Goal: Task Accomplishment & Management: Use online tool/utility

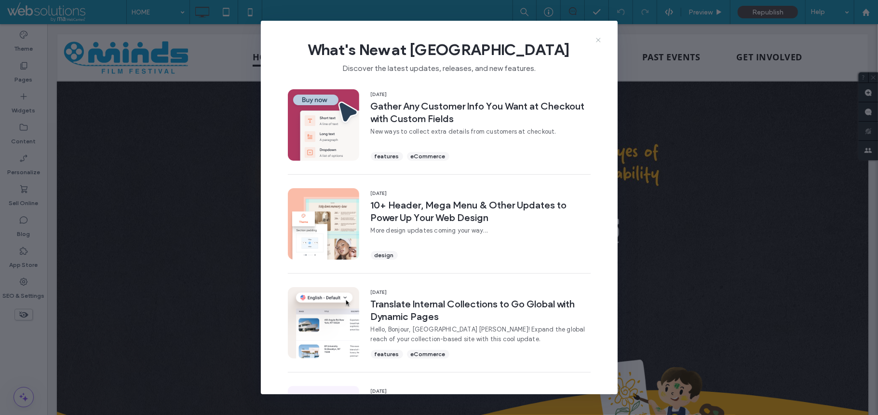
click at [598, 37] on icon at bounding box center [599, 40] width 8 height 8
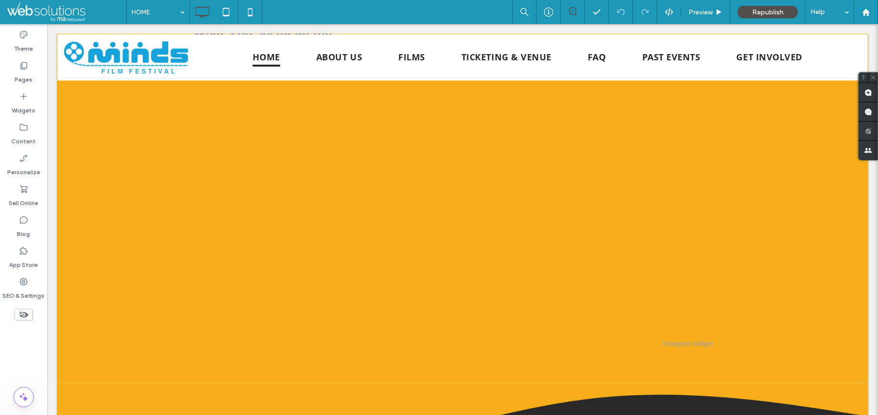
scroll to position [1123, 0]
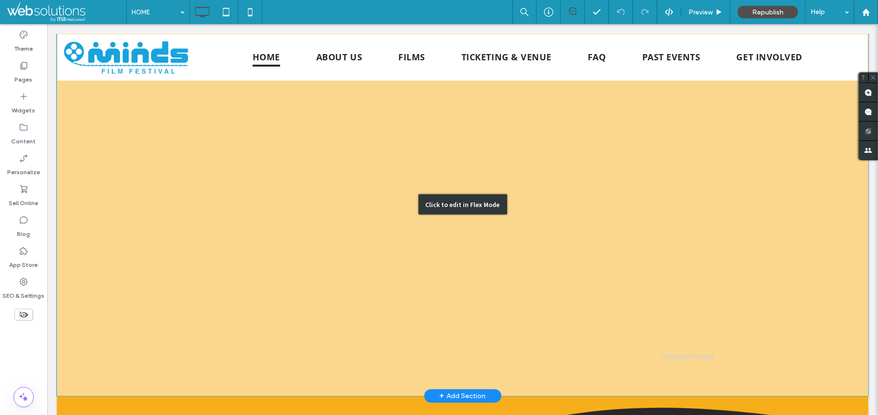
click at [498, 272] on div "Click to edit in Flex Mode" at bounding box center [461, 203] width 811 height 383
click at [497, 272] on div "Instagram widget" at bounding box center [462, 221] width 539 height 315
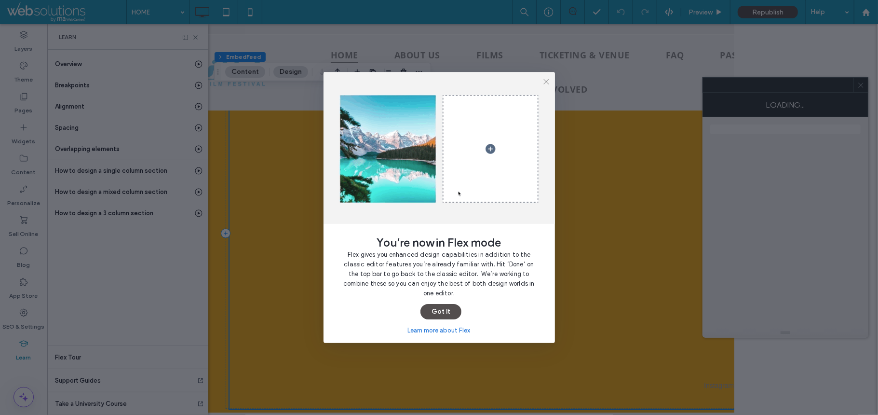
scroll to position [0, 98]
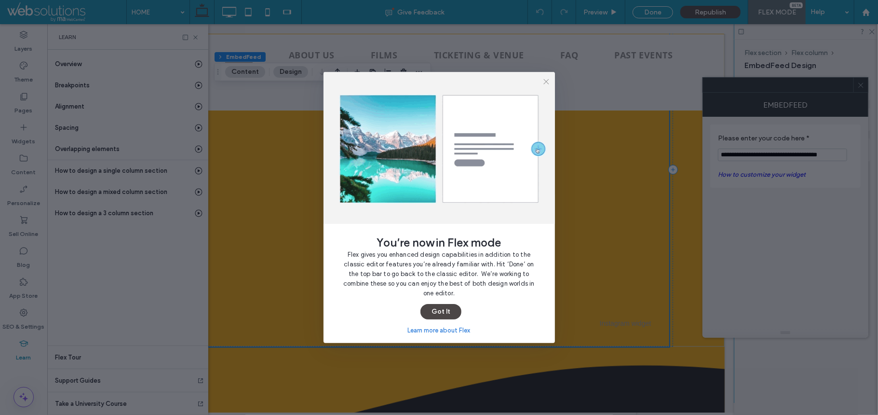
click at [448, 308] on button "Got It" at bounding box center [440, 311] width 41 height 15
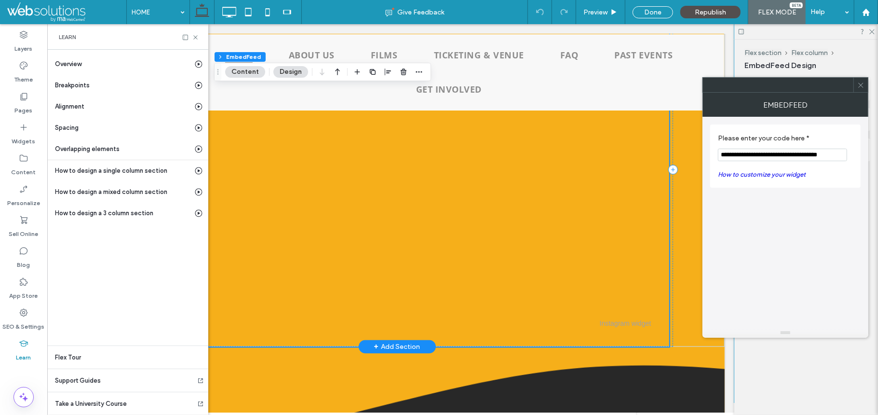
click at [544, 282] on div "Instagram widget" at bounding box center [396, 186] width 545 height 319
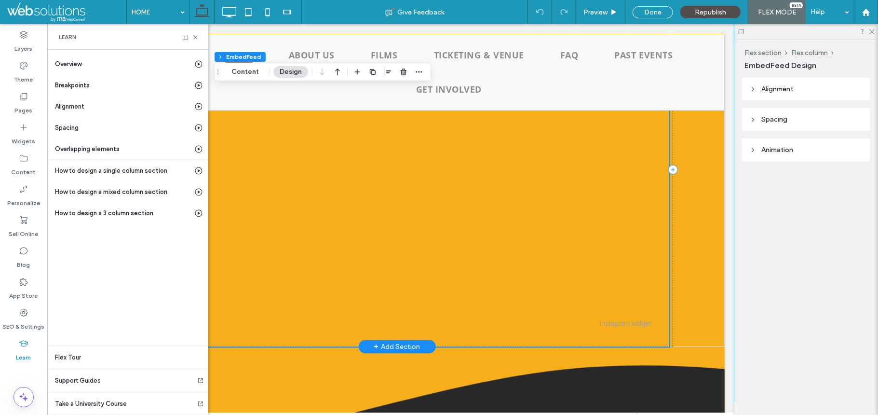
click at [544, 282] on div "Instagram widget" at bounding box center [396, 186] width 545 height 319
click at [289, 70] on button "Design" at bounding box center [290, 72] width 35 height 12
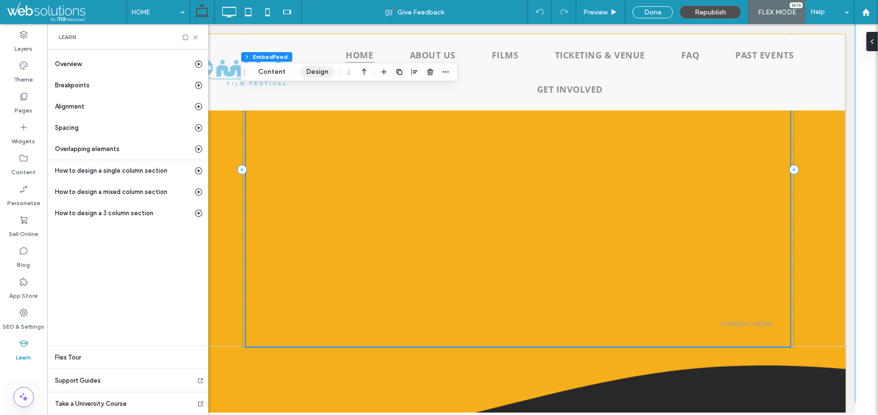
click at [313, 70] on button "Design" at bounding box center [317, 72] width 35 height 12
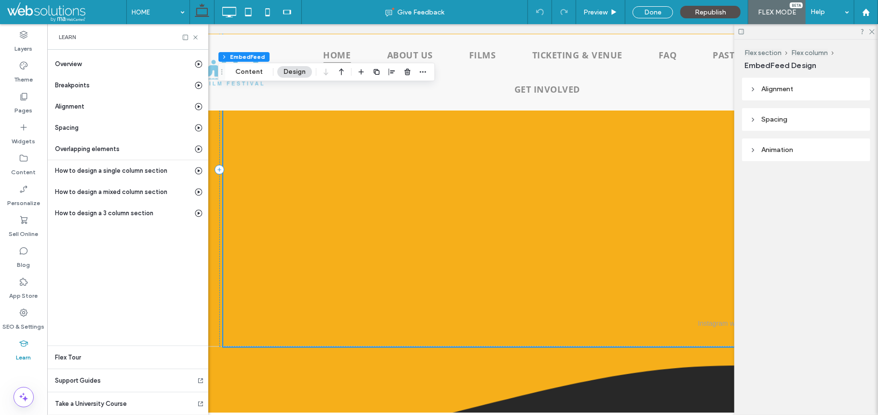
click at [807, 90] on header "Alignment" at bounding box center [806, 89] width 128 height 23
click at [793, 145] on header "Spacing" at bounding box center [806, 147] width 128 height 23
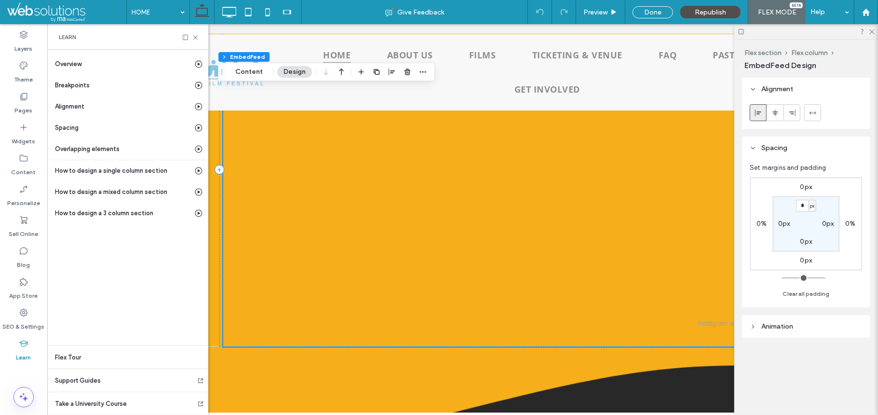
drag, startPoint x: 768, startPoint y: 335, endPoint x: 545, endPoint y: 275, distance: 231.0
click at [768, 335] on header "Animation" at bounding box center [806, 326] width 128 height 23
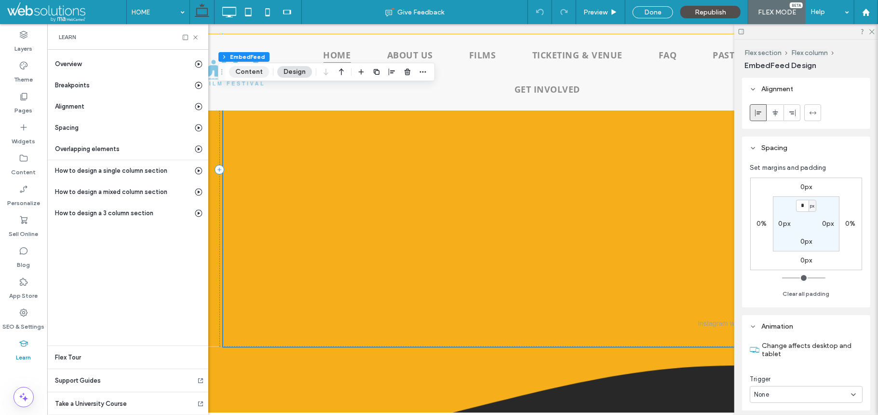
click at [247, 67] on button "Content" at bounding box center [249, 72] width 40 height 12
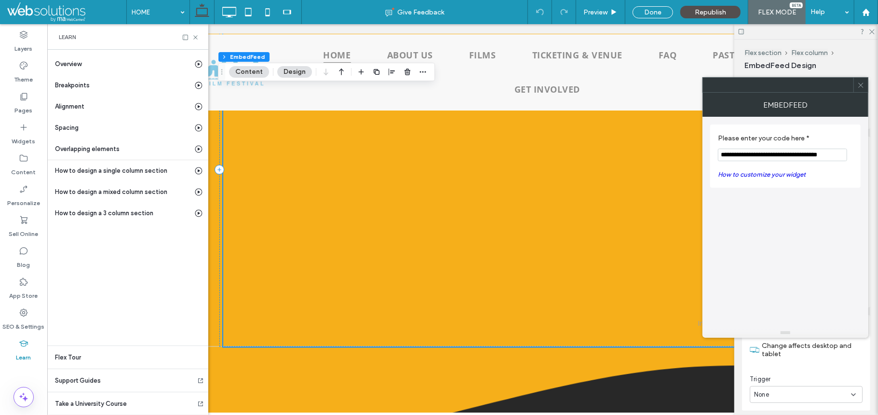
click at [759, 174] on link "How to customize your widget" at bounding box center [762, 174] width 88 height 7
click at [24, 286] on label "App Store" at bounding box center [24, 293] width 28 height 14
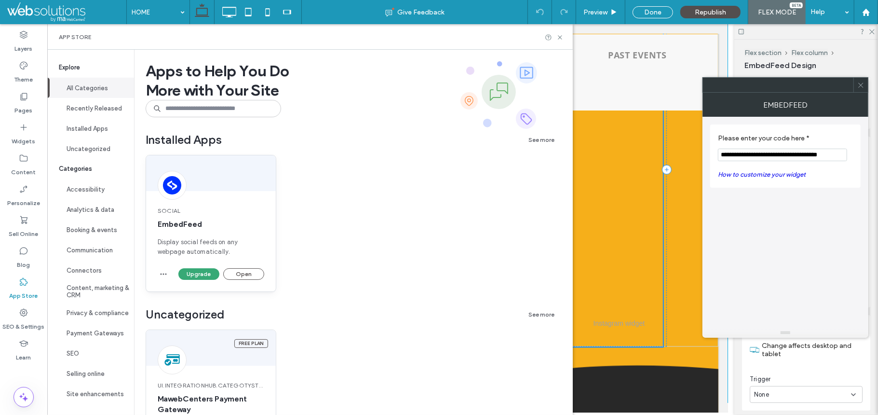
click at [220, 203] on div "Social EmbedFeed Display social feeds on any webpage automatically." at bounding box center [211, 231] width 130 height 73
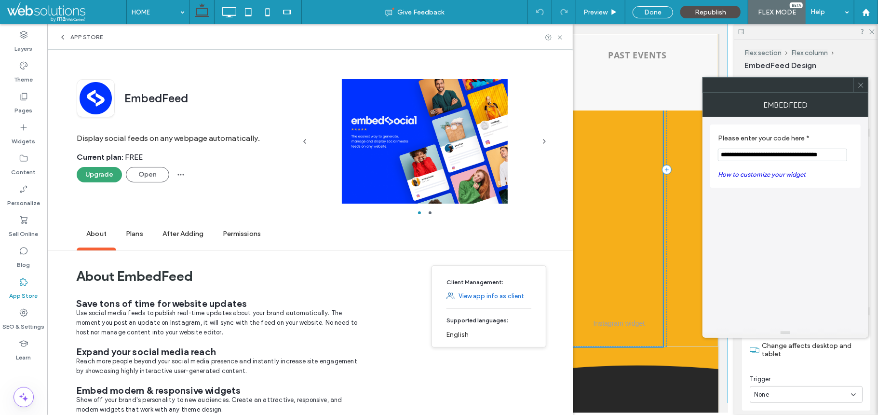
click at [139, 233] on span "Plans" at bounding box center [134, 234] width 37 height 27
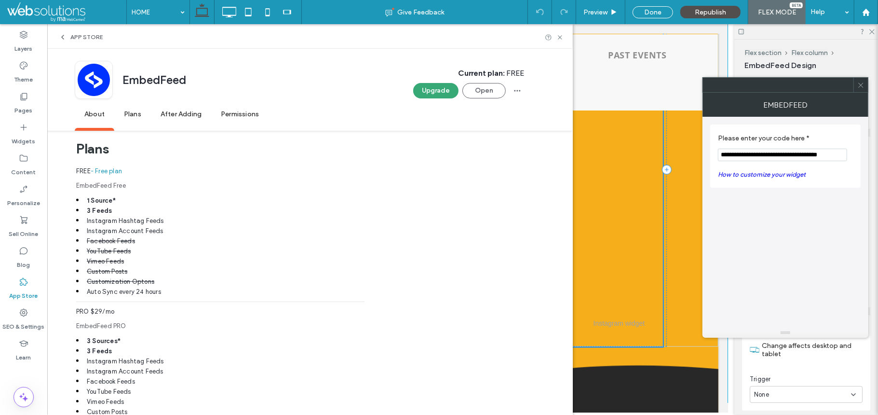
scroll to position [356, 0]
click at [174, 122] on span "After Adding" at bounding box center [181, 114] width 60 height 27
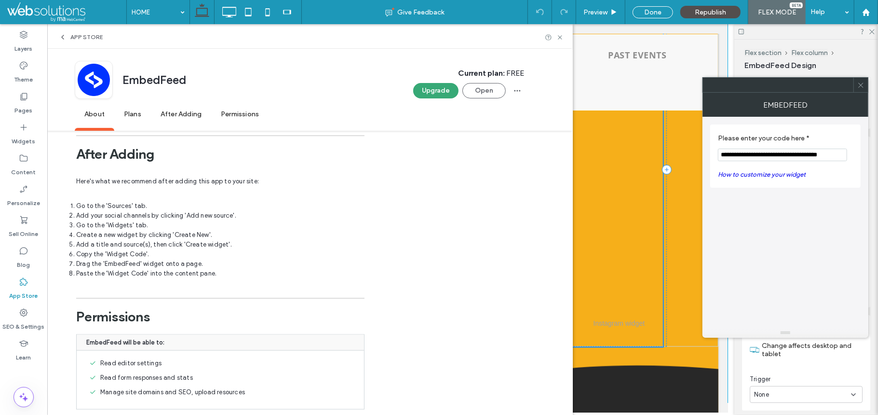
scroll to position [959, 0]
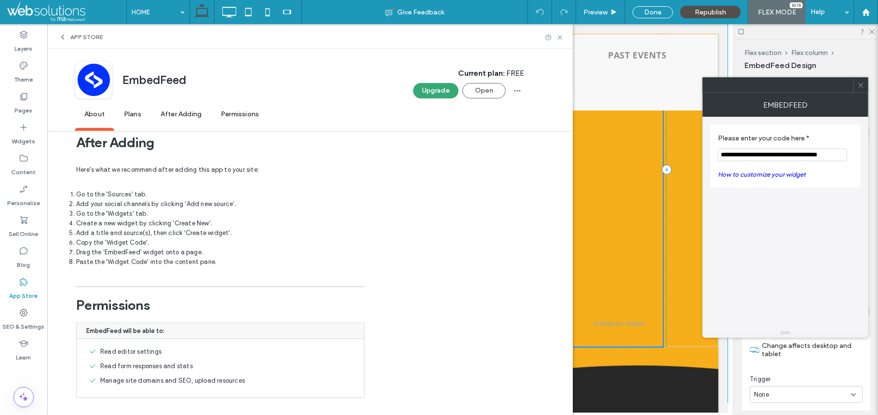
click at [99, 199] on li "Go to the 'Sources' tab." at bounding box center [220, 194] width 288 height 10
click at [156, 209] on li "Add your social channels by clicking 'Add new source'." at bounding box center [220, 204] width 288 height 10
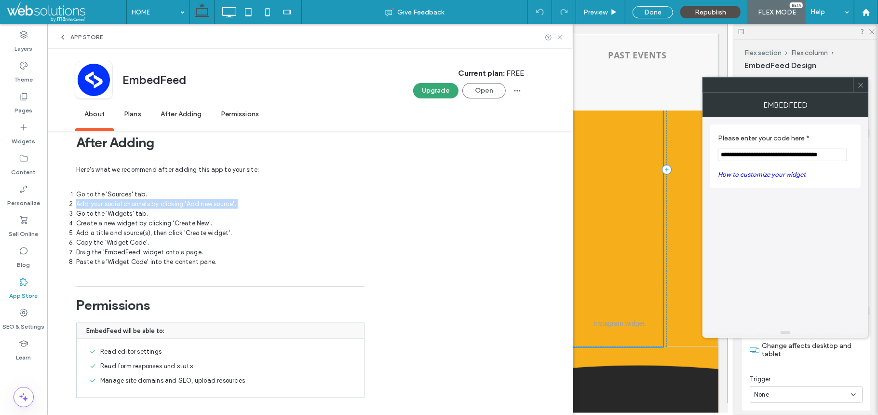
click at [156, 209] on li "Add your social channels by clicking 'Add new source'." at bounding box center [220, 204] width 288 height 10
click at [130, 218] on li "Go to the 'Widgets' tab." at bounding box center [220, 214] width 288 height 10
click at [126, 228] on li "Create a new widget by clicking 'Create New'." at bounding box center [220, 223] width 288 height 10
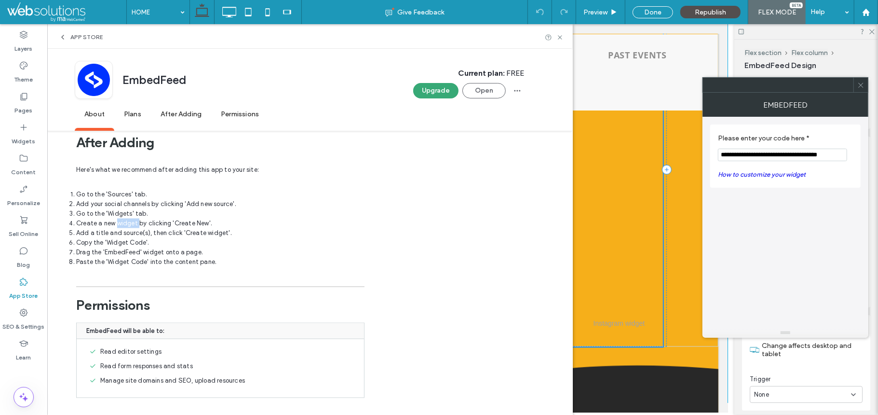
click at [126, 228] on li "Create a new widget by clicking 'Create New'." at bounding box center [220, 223] width 288 height 10
click at [122, 238] on li "Add a title and source(s), then click 'Create widget'." at bounding box center [220, 233] width 288 height 10
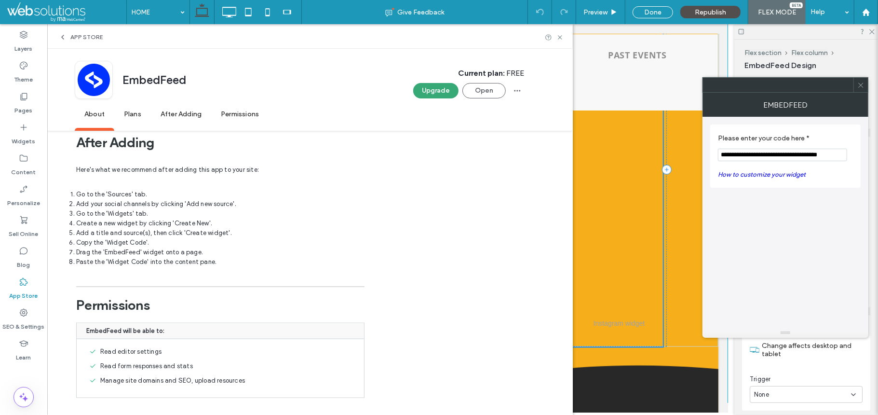
click at [119, 247] on li "Copy the 'Widget Code'." at bounding box center [220, 243] width 288 height 10
click at [134, 238] on li "Add a title and source(s), then click 'Create widget'." at bounding box center [220, 233] width 288 height 10
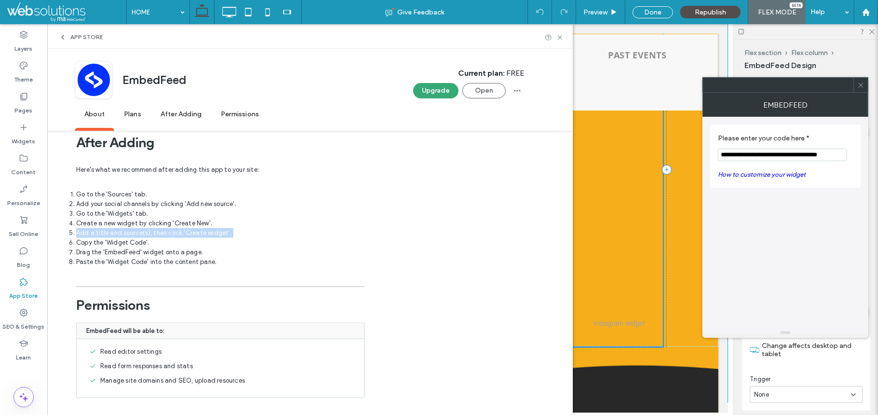
click at [134, 238] on li "Add a title and source(s), then click 'Create widget'." at bounding box center [220, 233] width 288 height 10
click at [133, 247] on li "Copy the 'Widget Code'." at bounding box center [220, 243] width 288 height 10
click at [130, 257] on li "Drag the 'EmbedFeed' widget onto a page." at bounding box center [220, 252] width 288 height 10
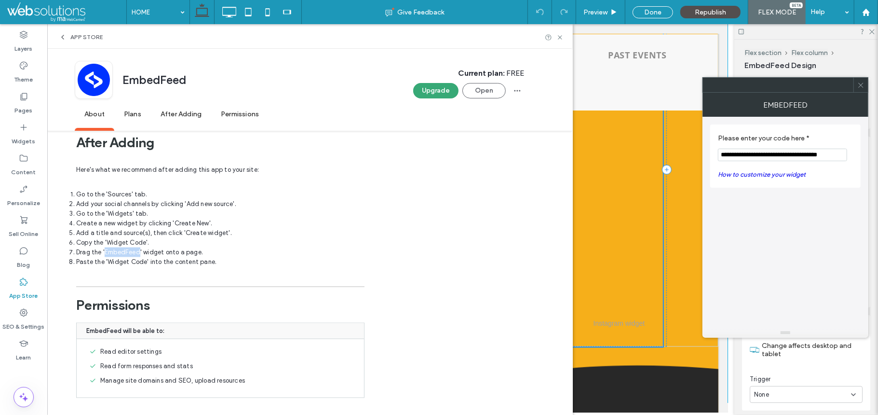
click at [130, 257] on li "Drag the 'EmbedFeed' widget onto a page." at bounding box center [220, 252] width 288 height 10
drag, startPoint x: 130, startPoint y: 261, endPoint x: 130, endPoint y: 270, distance: 9.7
click at [130, 267] on ol "Go to the 'Sources' tab. Add your social channels by clicking 'Add new source'.…" at bounding box center [220, 227] width 288 height 77
click at [130, 267] on li "Paste the 'Widget Code' into the content pane." at bounding box center [220, 262] width 288 height 10
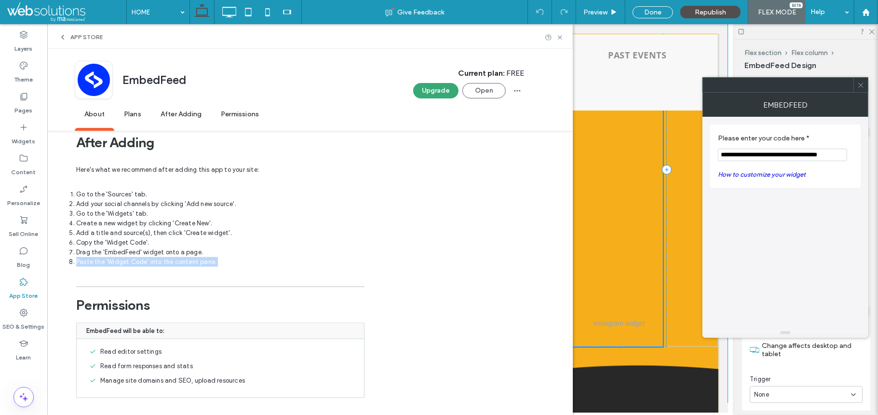
click at [130, 267] on li "Paste the 'Widget Code' into the content pane." at bounding box center [220, 262] width 288 height 10
click at [343, 234] on li "Add a title and source(s), then click 'Create widget'." at bounding box center [220, 233] width 288 height 10
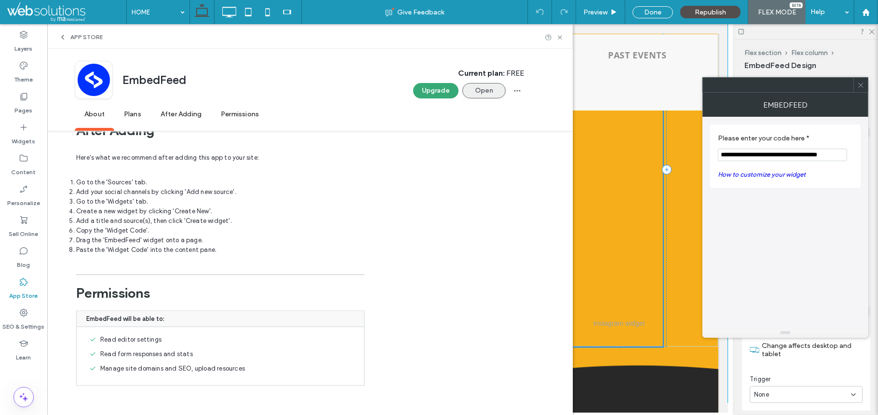
click at [478, 97] on button "Open" at bounding box center [483, 90] width 43 height 15
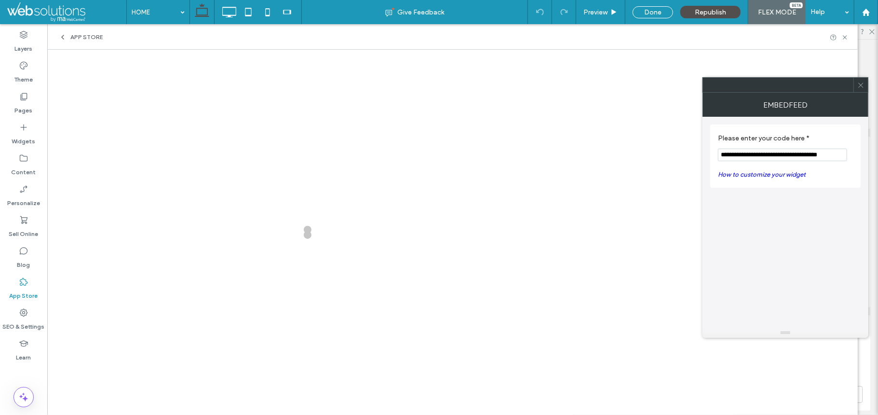
scroll to position [0, 0]
click at [863, 86] on icon at bounding box center [860, 84] width 7 height 7
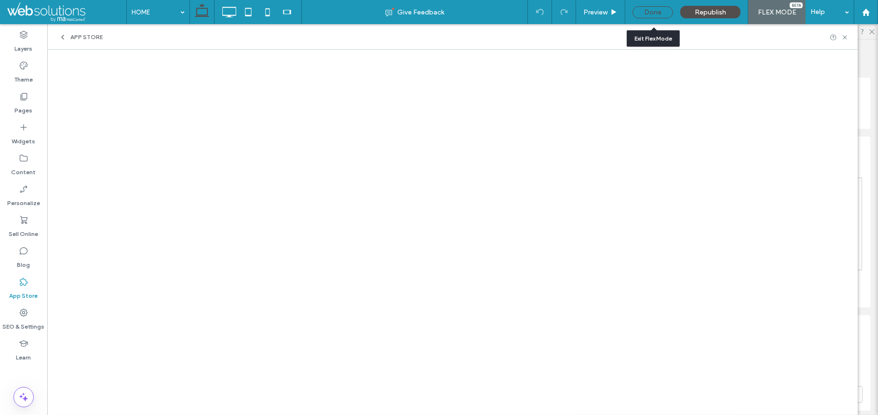
click at [648, 11] on div "Done" at bounding box center [653, 12] width 41 height 12
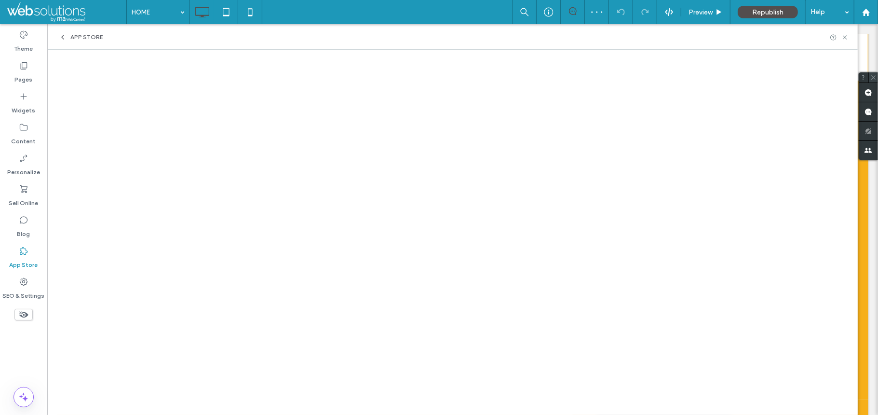
click at [876, 74] on icon at bounding box center [873, 77] width 6 height 6
click at [843, 35] on use at bounding box center [845, 37] width 4 height 4
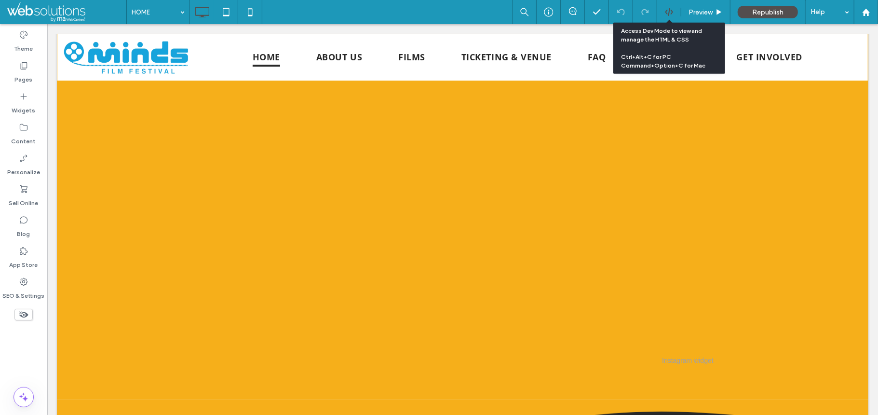
click at [670, 14] on icon at bounding box center [669, 12] width 9 height 9
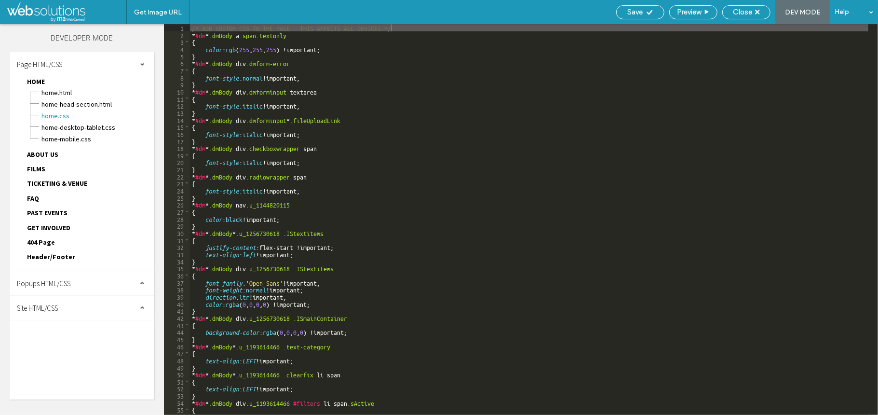
click at [57, 303] on span "Site HTML/CSS" at bounding box center [37, 307] width 41 height 9
click at [67, 345] on span "site.css" at bounding box center [99, 350] width 109 height 10
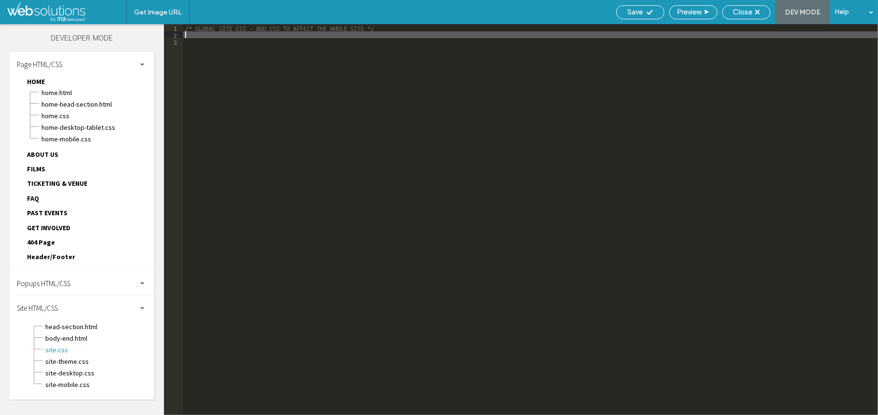
paste textarea
type textarea "**"
click at [390, 37] on div "/* GLOBAL SITE CSS - ADD CSS TO AFFECT THE WHOLE SITE */ .feed-powered-by-es { …" at bounding box center [530, 226] width 695 height 405
